Goal: Transaction & Acquisition: Obtain resource

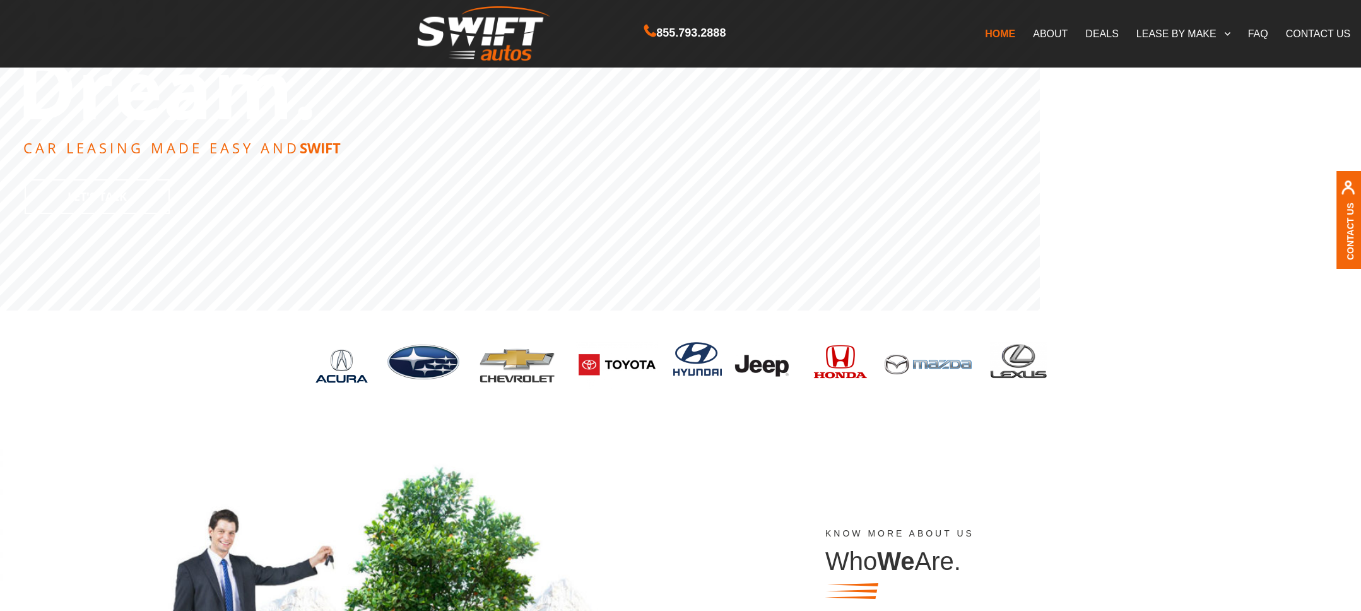
scroll to position [237, 0]
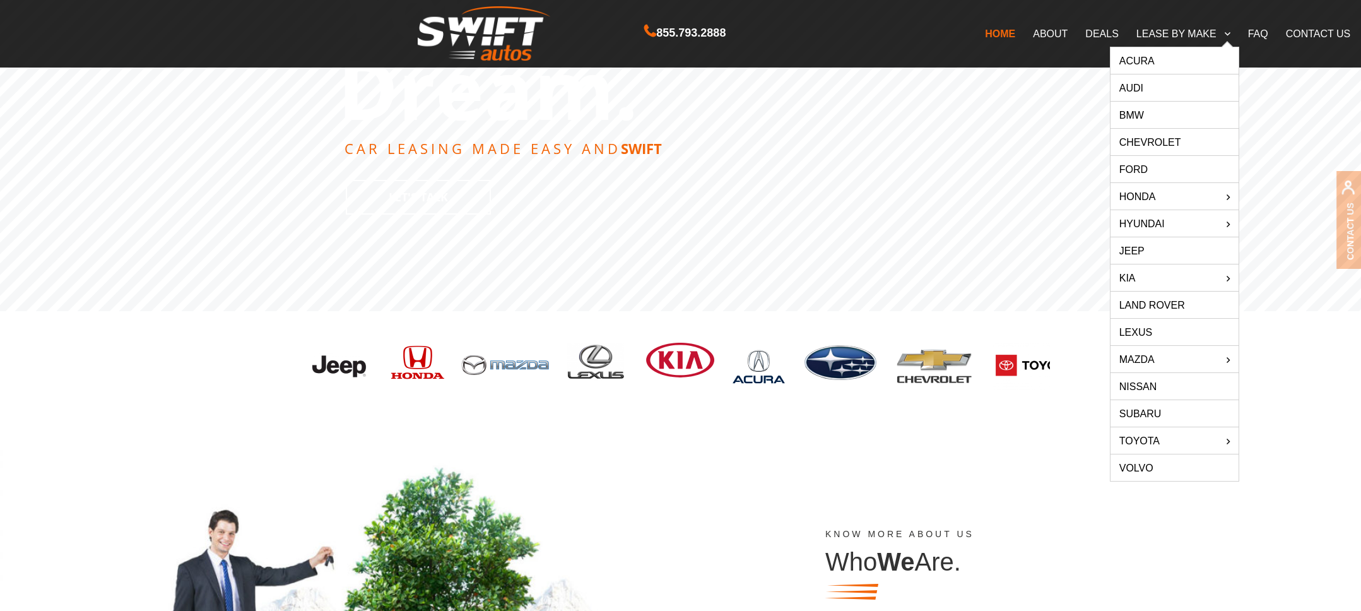
click at [1148, 412] on link "Subaru" at bounding box center [1174, 413] width 128 height 26
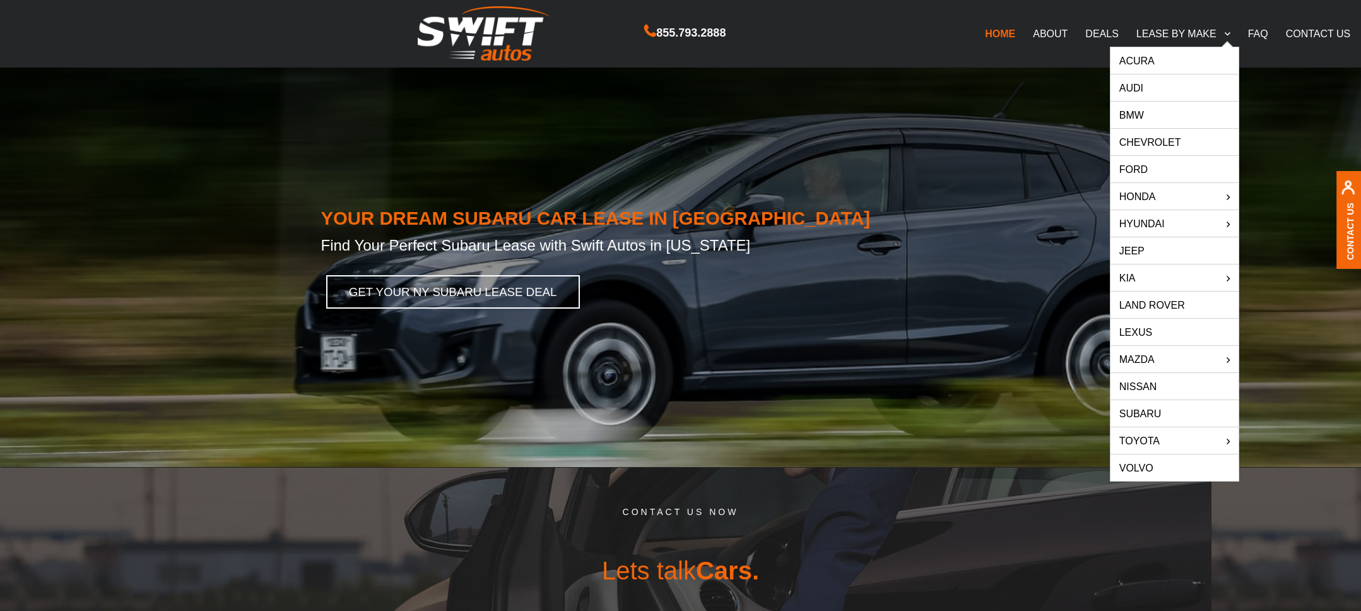
click at [1173, 32] on link "LEASE BY MAKE" at bounding box center [1183, 33] width 112 height 26
click at [1167, 167] on link "Ford" at bounding box center [1174, 169] width 128 height 26
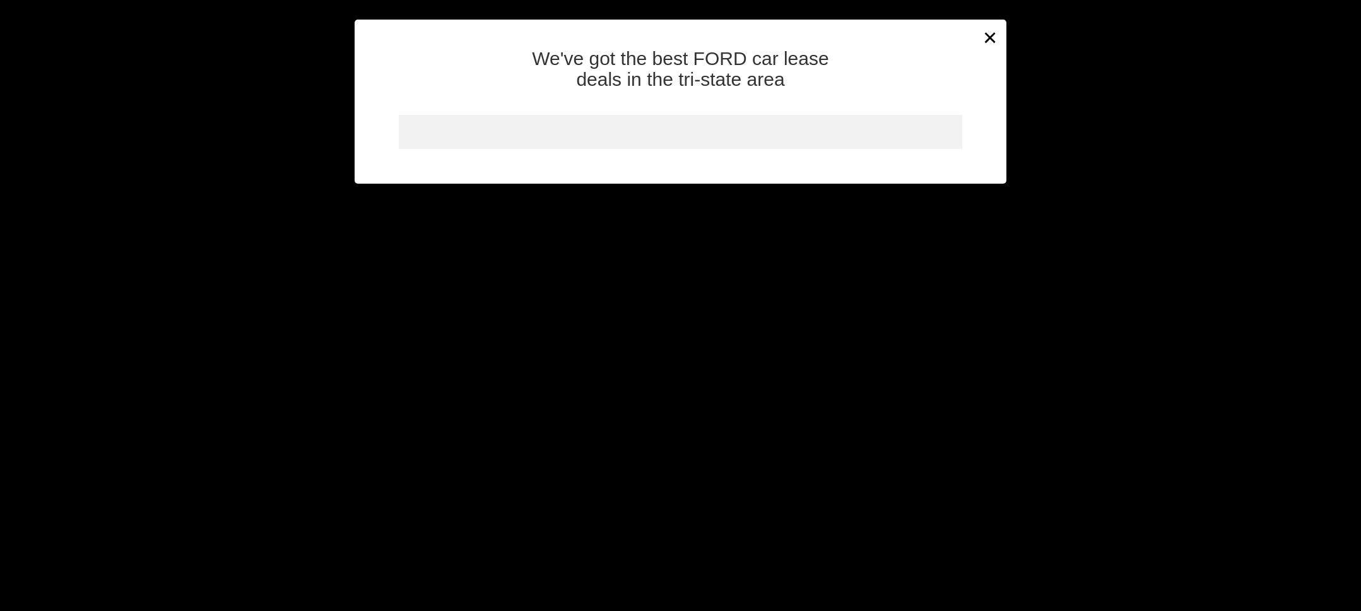
scroll to position [222, 0]
click at [884, 127] on div at bounding box center [680, 132] width 563 height 34
click at [987, 46] on div "We've got the best FORD car lease deals in the tri-state area" at bounding box center [681, 110] width 652 height 145
click at [987, 44] on div "We've got the best FORD car lease deals in the tri-state area" at bounding box center [681, 110] width 652 height 145
click at [995, 39] on div "We've got the best FORD car lease deals in the tri-state area" at bounding box center [681, 110] width 652 height 145
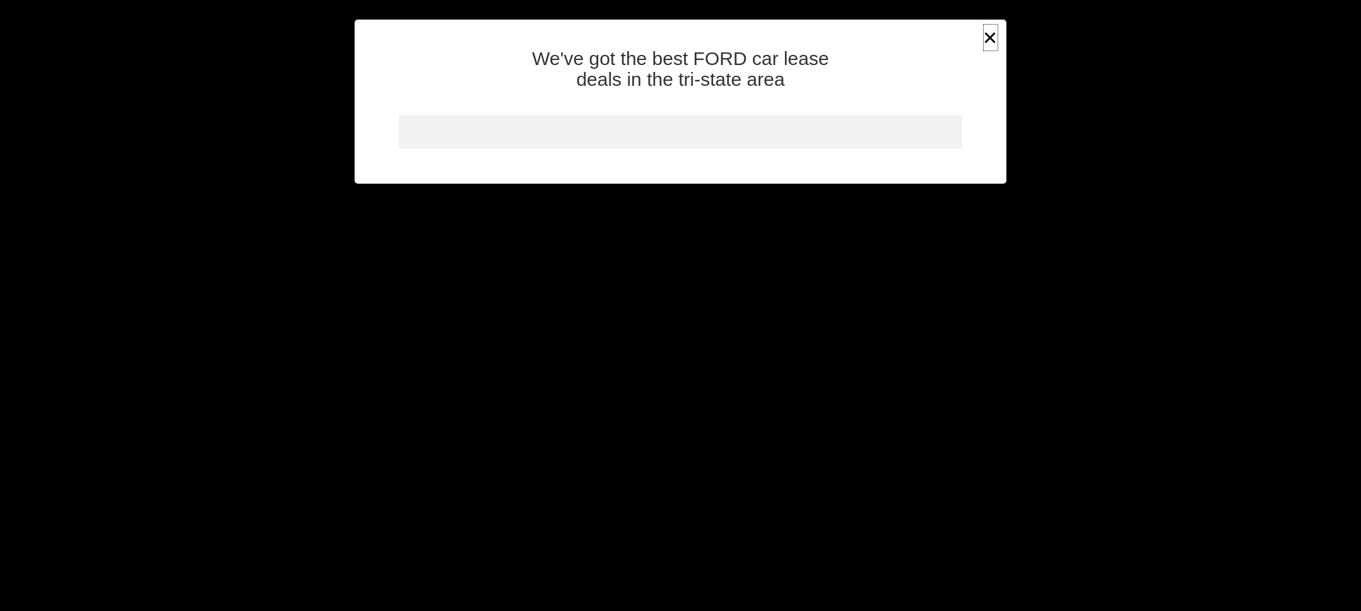
click at [989, 37] on button "×" at bounding box center [990, 37] width 19 height 31
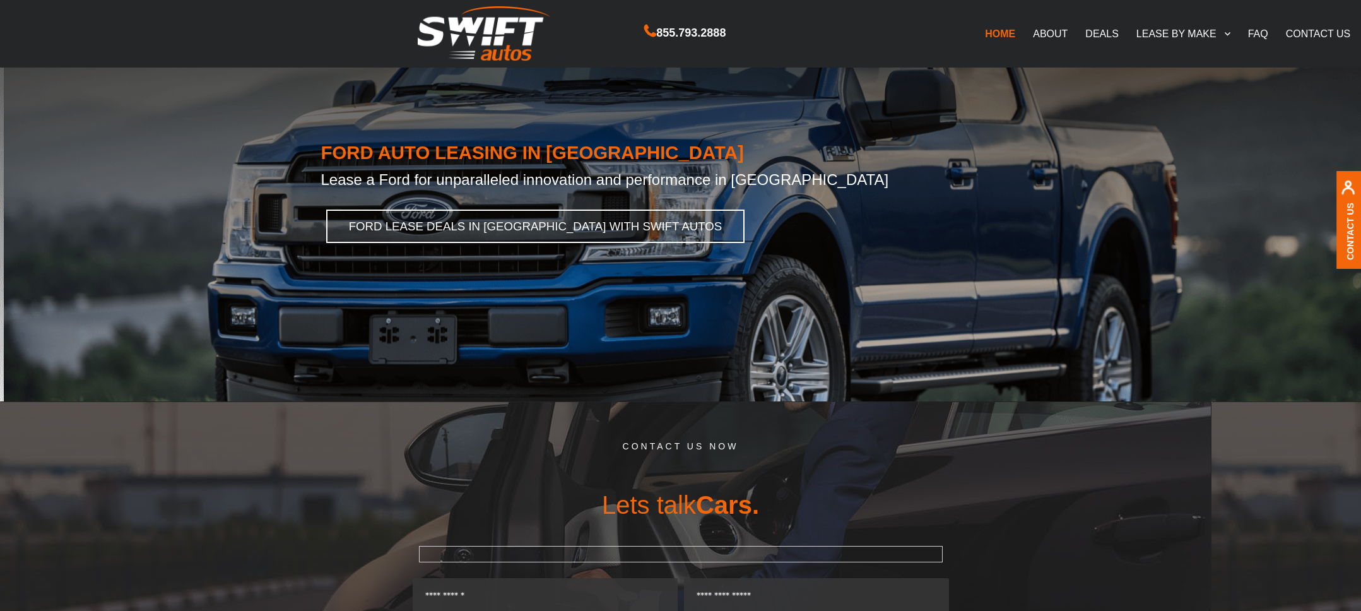
scroll to position [0, 0]
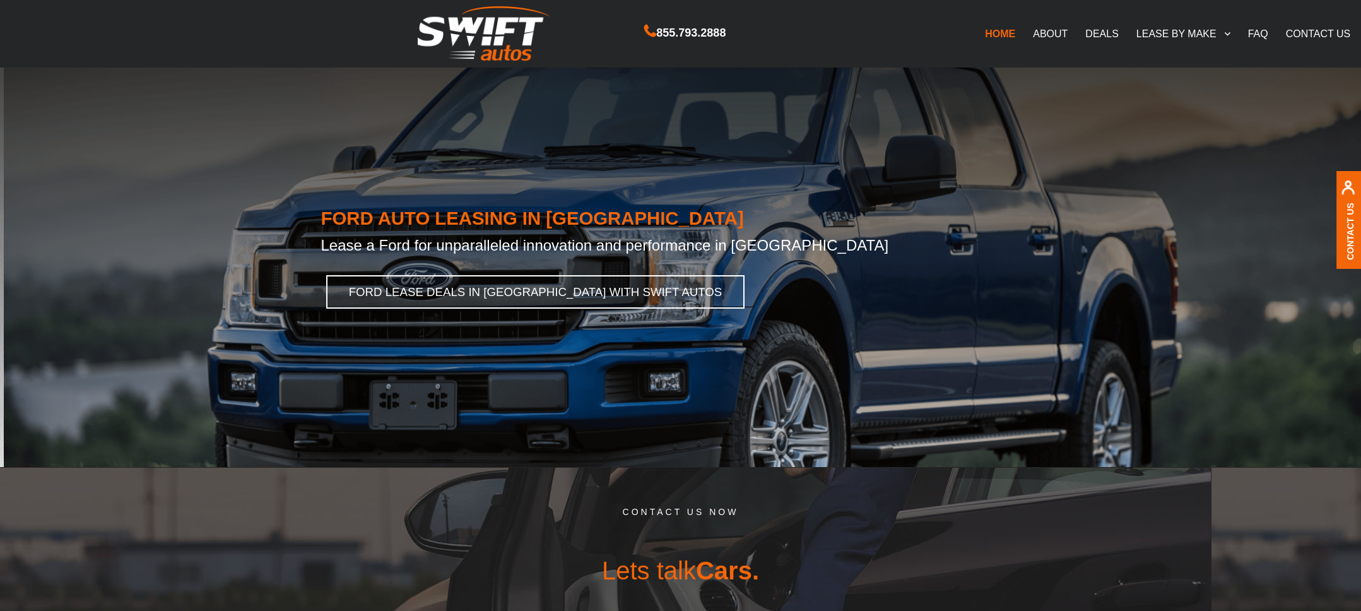
click at [1264, 35] on link "FAQ" at bounding box center [1258, 33] width 38 height 26
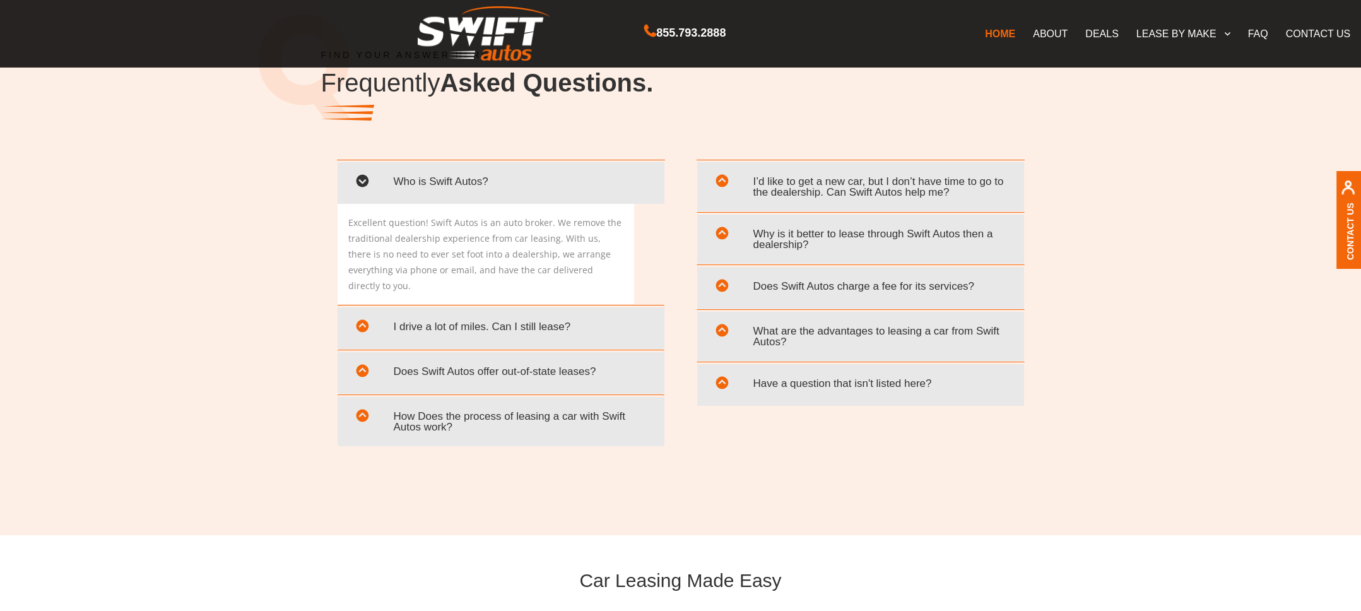
click at [556, 314] on span "I drive a lot of miles. Can I still lease?" at bounding box center [501, 327] width 308 height 26
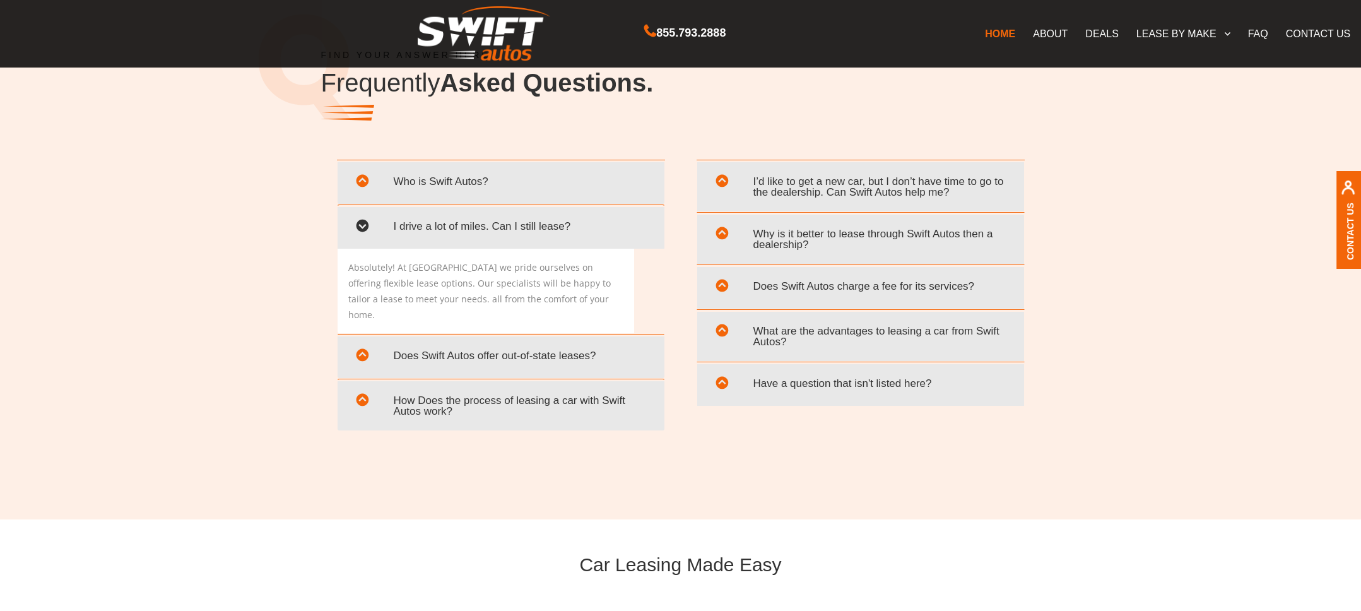
click at [550, 343] on span "Does Swift Autos offer out-of-state leases?" at bounding box center [501, 356] width 308 height 26
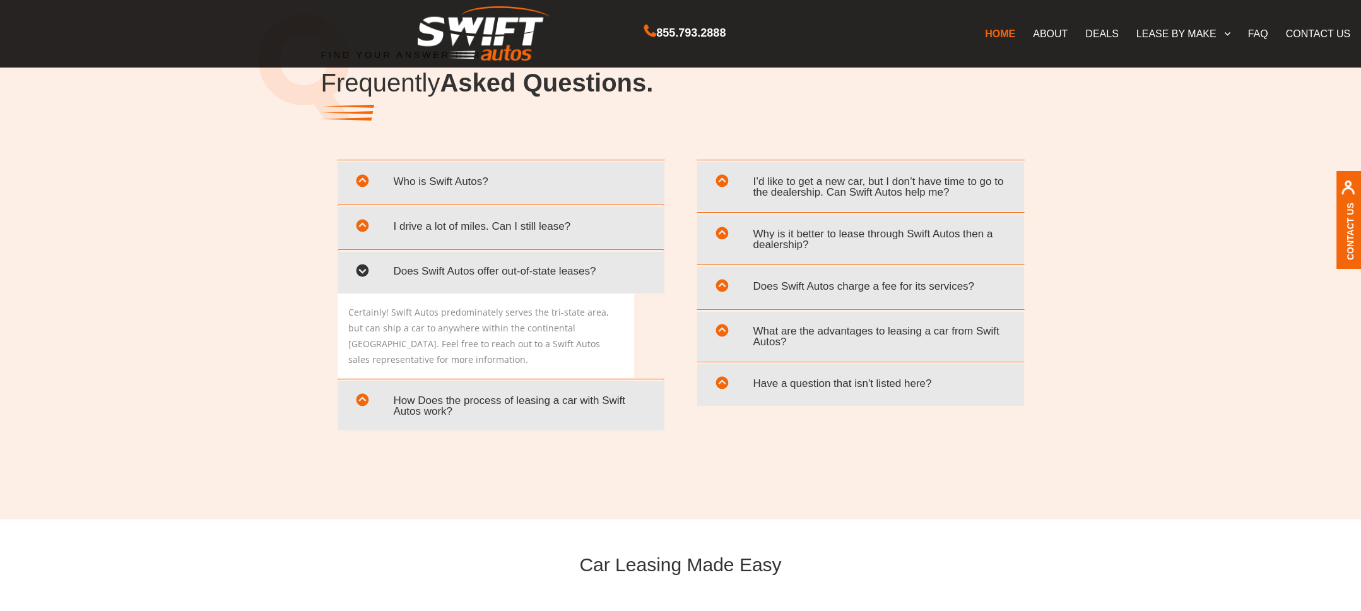
click at [547, 406] on span "How Does the process of leasing a car with Swift Autos work?" at bounding box center [501, 405] width 308 height 37
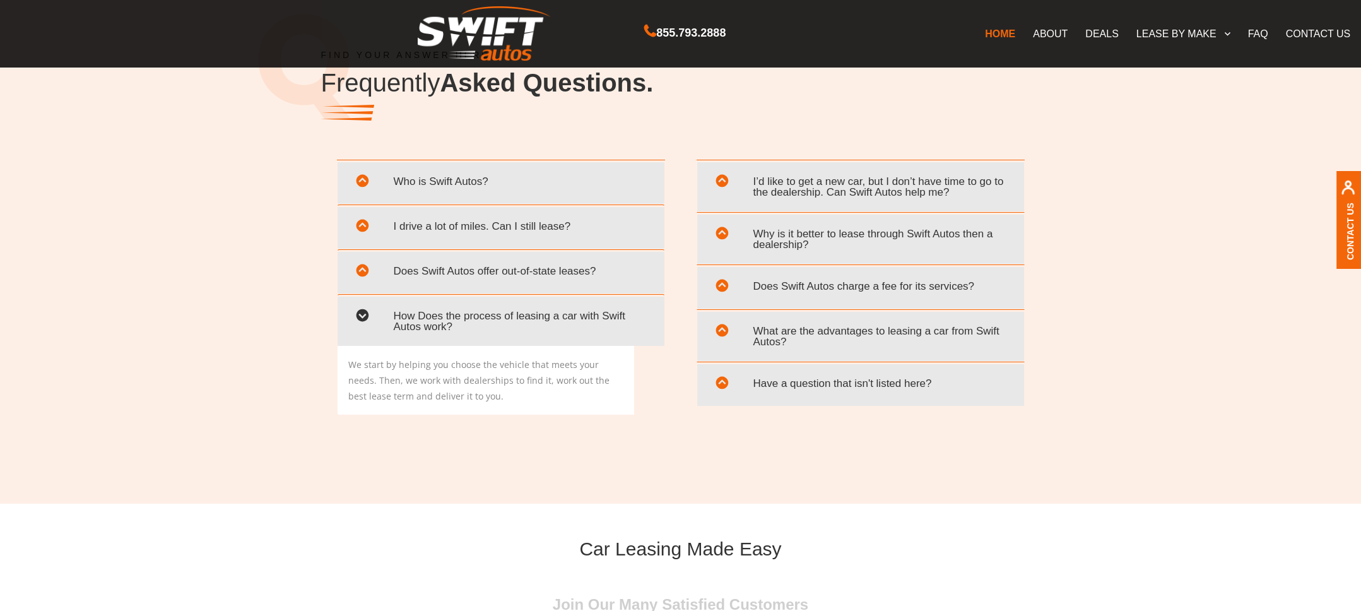
click at [804, 192] on span "I’d like to get a new car, but I don’t have time to go to the dealership. Can S…" at bounding box center [861, 186] width 308 height 37
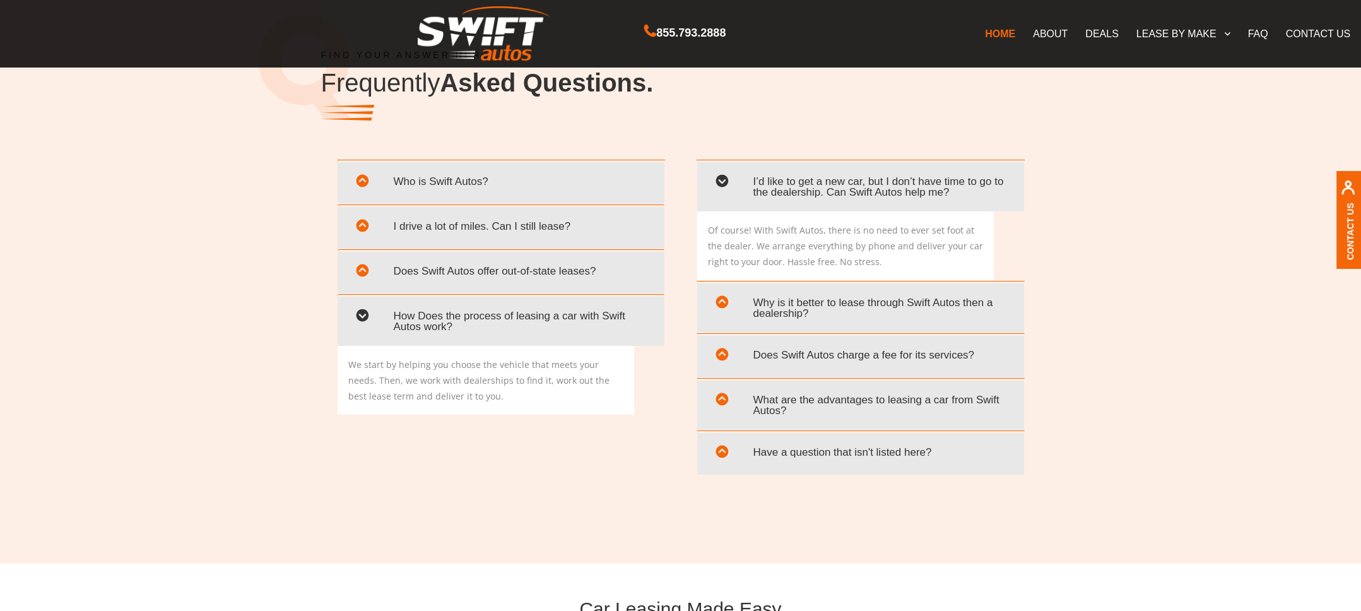
click at [1098, 35] on link "DEALS" at bounding box center [1101, 33] width 50 height 26
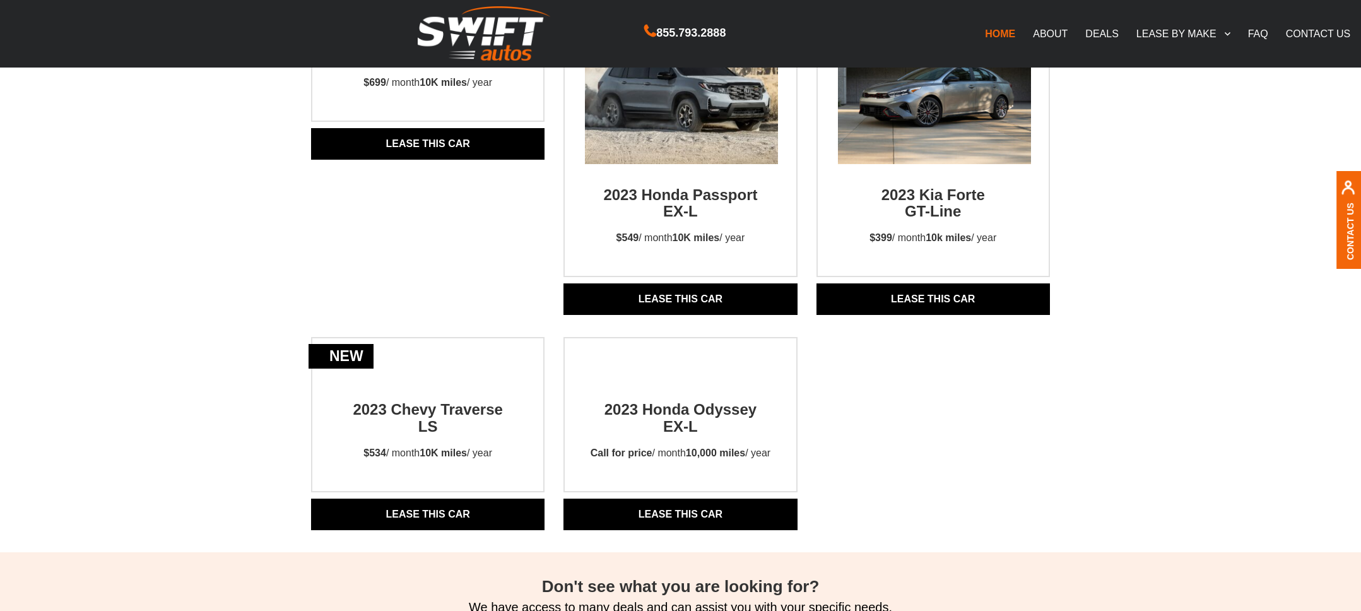
scroll to position [1093, 0]
click at [159, 169] on div "Best Car Lease Deals in the Tri-State Area At Swift Autos, we offer some of the…" at bounding box center [680, 41] width 1361 height 2067
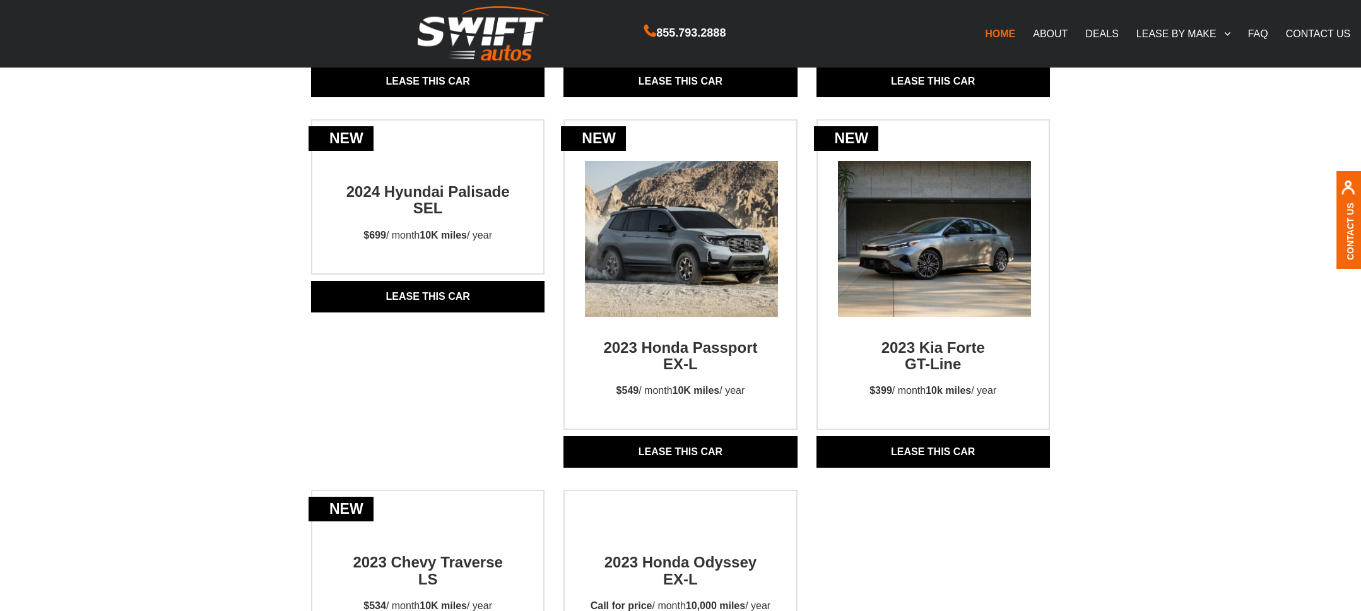
scroll to position [942, 0]
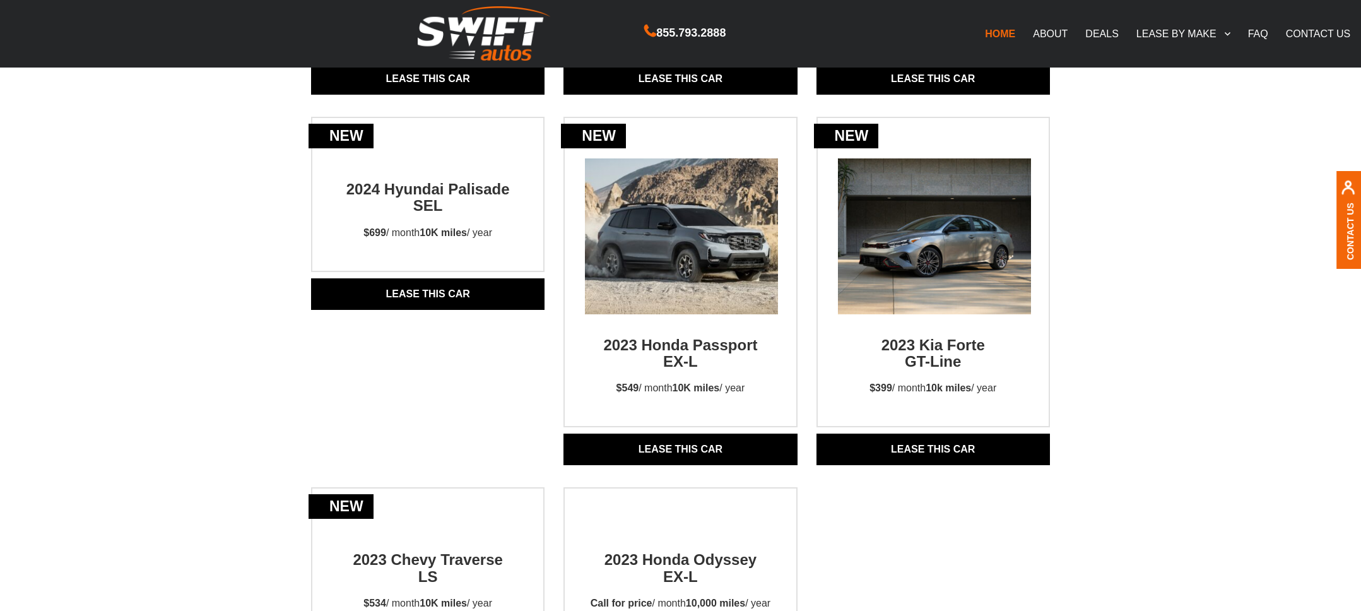
click at [686, 309] on img at bounding box center [681, 235] width 233 height 155
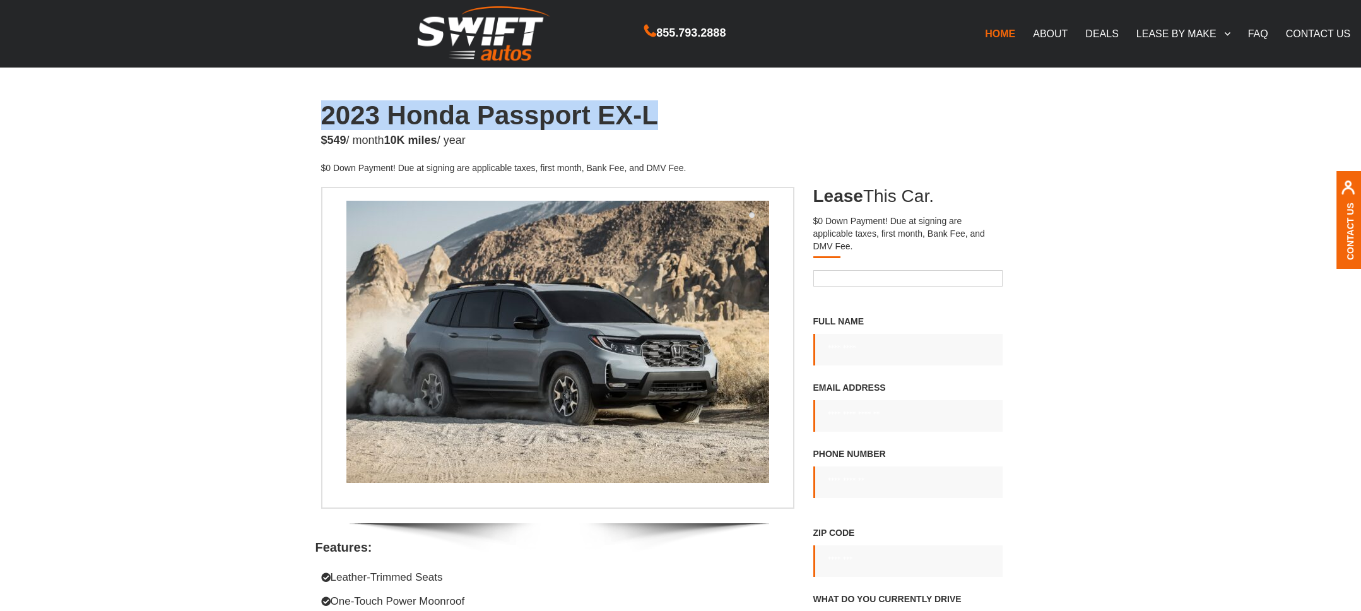
drag, startPoint x: 321, startPoint y: 117, endPoint x: 657, endPoint y: 107, distance: 336.4
click at [657, 107] on h1 "2023 Honda Passport EX-L" at bounding box center [680, 115] width 719 height 29
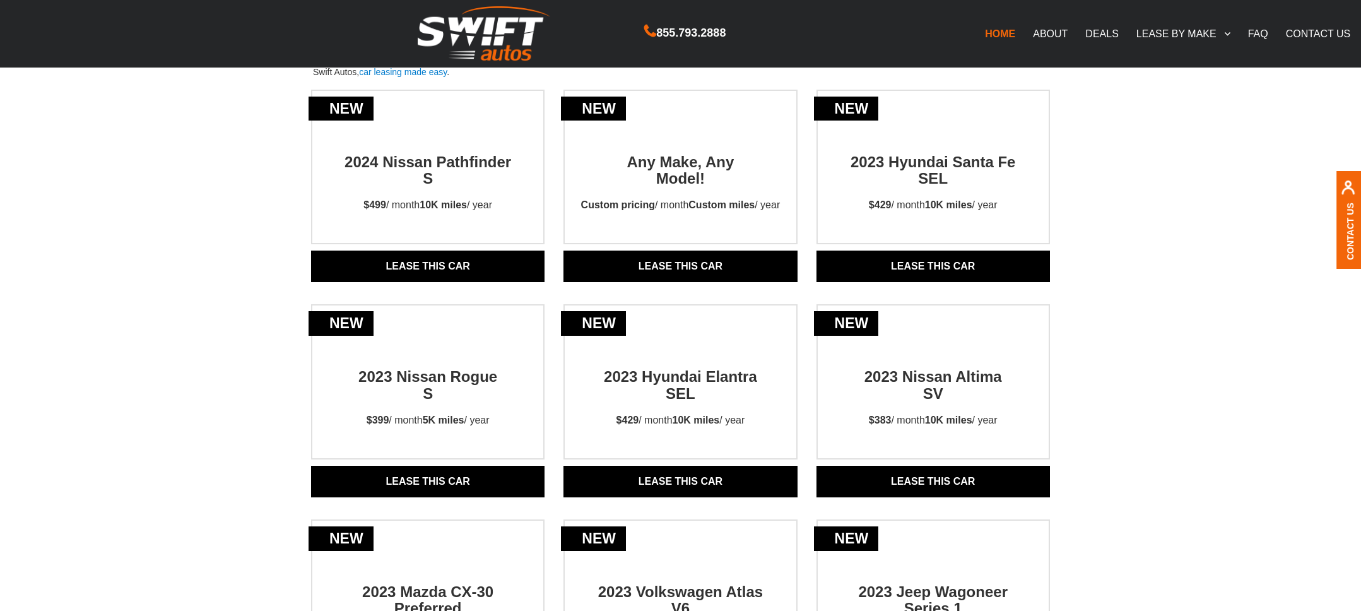
scroll to position [45, 0]
